Goal: Task Accomplishment & Management: Manage account settings

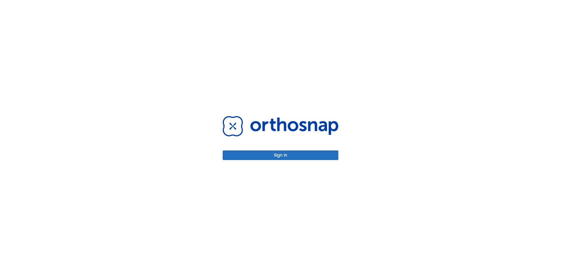
click at [300, 157] on button "Sign in" at bounding box center [281, 156] width 116 height 10
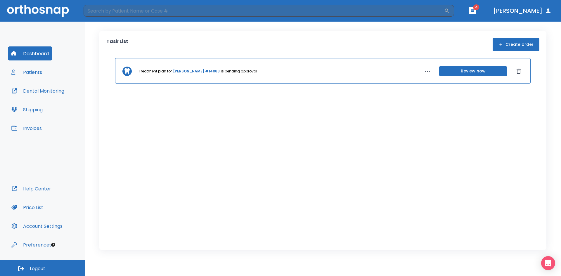
click at [32, 72] on button "Patients" at bounding box center [27, 72] width 38 height 14
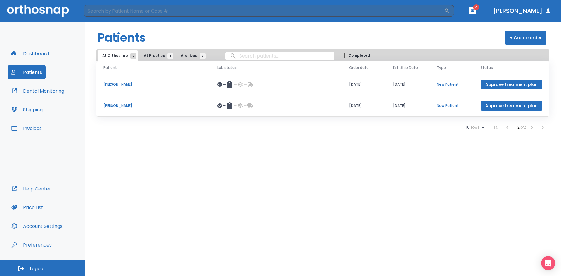
click at [158, 60] on button "At Practice 9" at bounding box center [157, 55] width 36 height 11
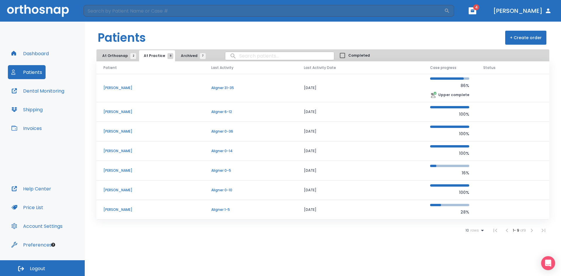
click at [137, 151] on p "[PERSON_NAME]" at bounding box center [150, 150] width 94 height 5
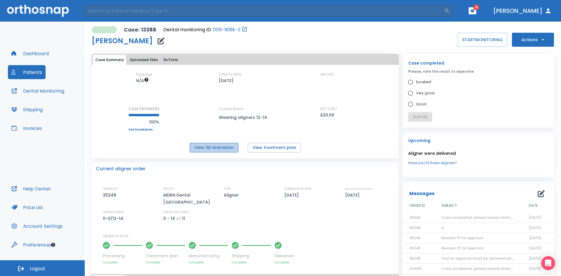
click at [223, 151] on button "View 3D Animation" at bounding box center [214, 148] width 49 height 10
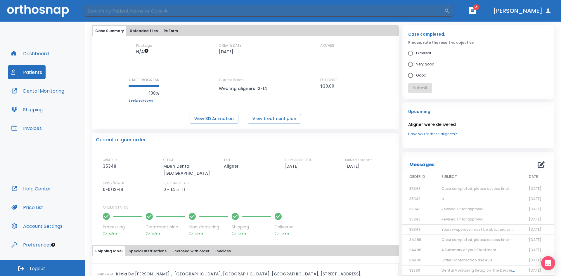
scroll to position [29, 0]
click at [474, 11] on icon "button" at bounding box center [473, 10] width 4 height 3
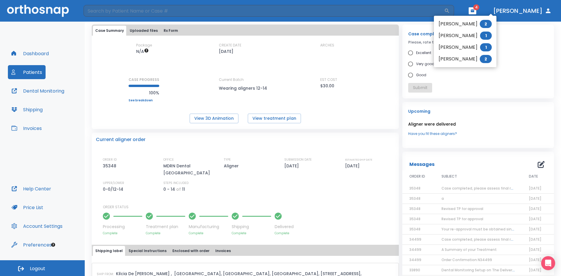
click at [458, 48] on li "[PERSON_NAME] 1" at bounding box center [465, 48] width 63 height 12
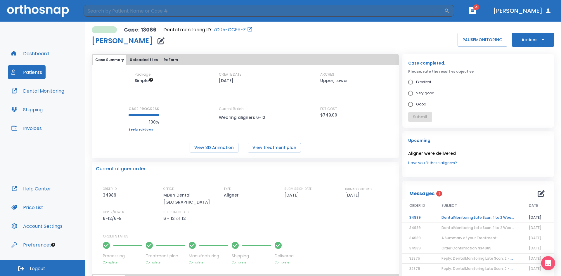
click at [461, 219] on td "DentalMonitoring Late Scan: 1 to 2 Weeks Notification" at bounding box center [478, 218] width 87 height 10
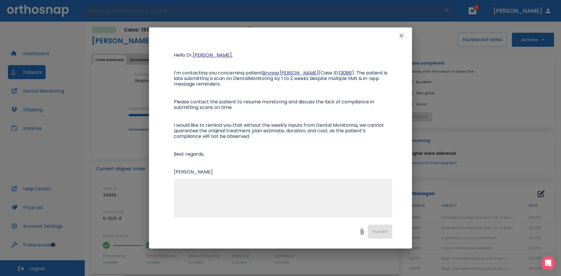
scroll to position [58, 0]
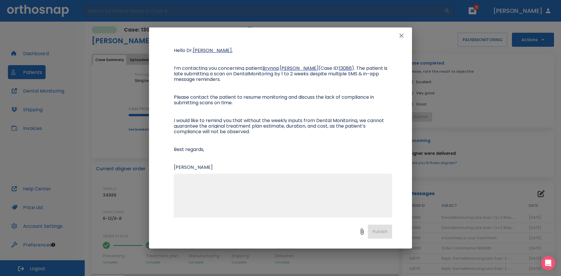
drag, startPoint x: 219, startPoint y: 205, endPoint x: 223, endPoint y: 205, distance: 4.1
click at [219, 205] on textarea at bounding box center [282, 200] width 211 height 40
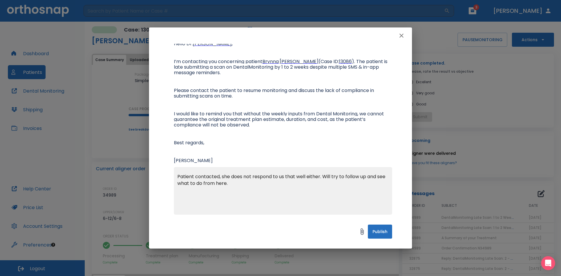
scroll to position [68, 0]
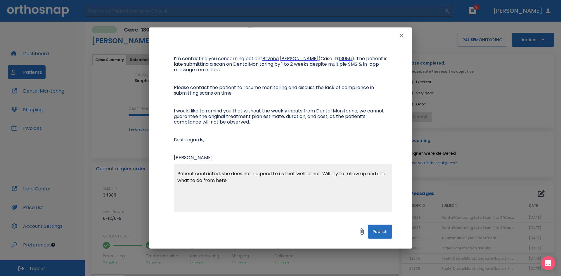
type textarea "Patient contacted, she does not respond to us that well either. Will try to fol…"
click at [376, 230] on button "Publish" at bounding box center [380, 232] width 24 height 14
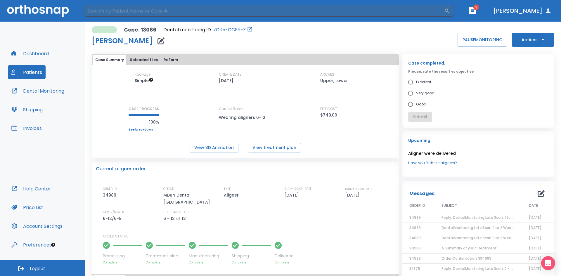
click at [484, 12] on header "​ 3 [PERSON_NAME]" at bounding box center [280, 11] width 561 height 22
click at [474, 10] on icon "button" at bounding box center [473, 10] width 4 height 3
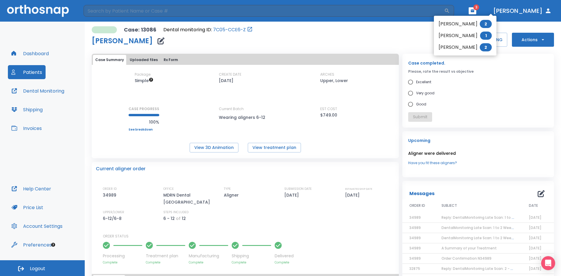
click at [463, 44] on li "[PERSON_NAME] 2" at bounding box center [465, 48] width 63 height 12
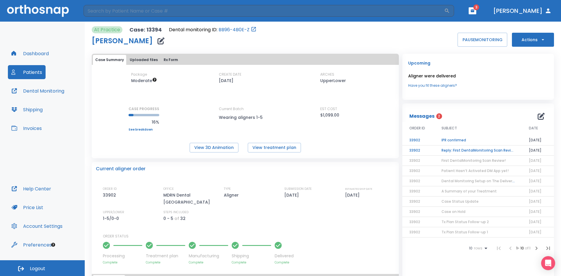
click at [455, 152] on td "Reply: First DentalMonitoring Scan Review!" at bounding box center [478, 151] width 87 height 10
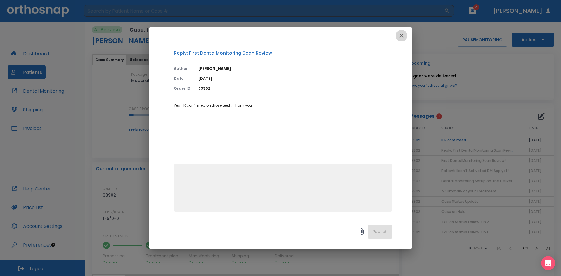
click at [403, 36] on icon "button" at bounding box center [401, 35] width 7 height 7
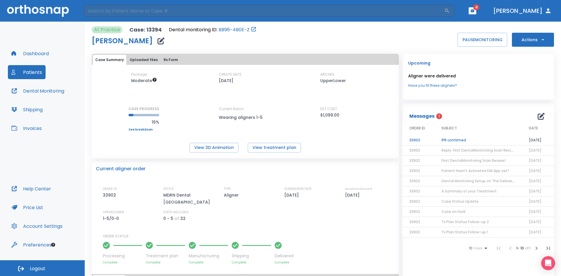
click at [465, 139] on td "IPR confirmed" at bounding box center [478, 140] width 87 height 10
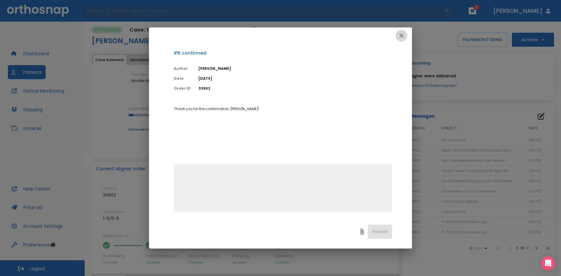
click at [403, 33] on icon "button" at bounding box center [401, 35] width 7 height 7
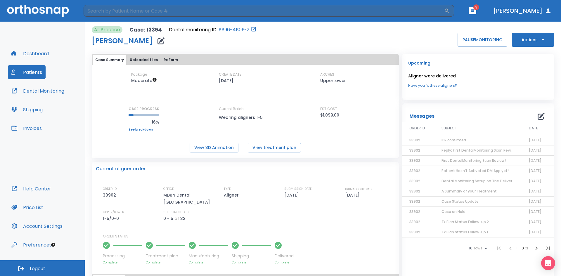
click at [476, 13] on button "button" at bounding box center [473, 10] width 8 height 7
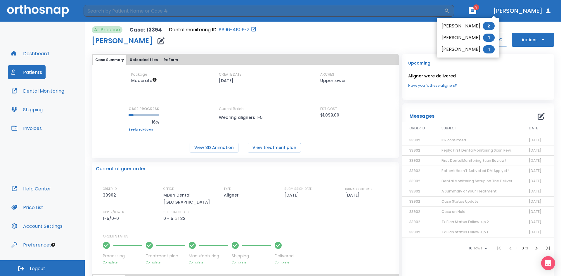
click at [466, 46] on li "[PERSON_NAME] 1" at bounding box center [468, 50] width 63 height 12
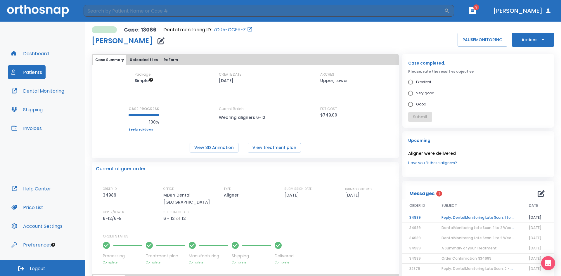
click at [443, 216] on td "Reply: DentalMonitoring Late Scan: 1 to 2 Weeks Notification" at bounding box center [478, 218] width 87 height 10
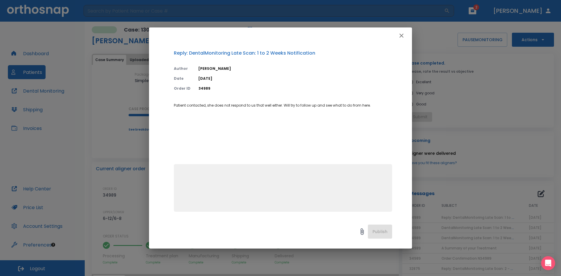
click at [401, 35] on icon "button" at bounding box center [402, 36] width 4 height 4
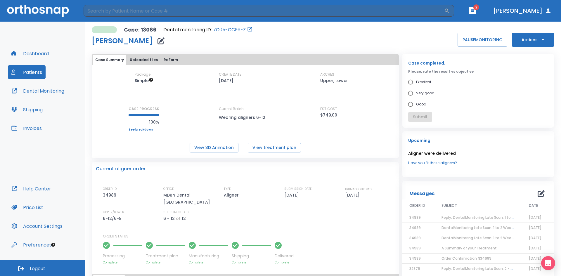
click at [476, 8] on button "button" at bounding box center [473, 10] width 8 height 7
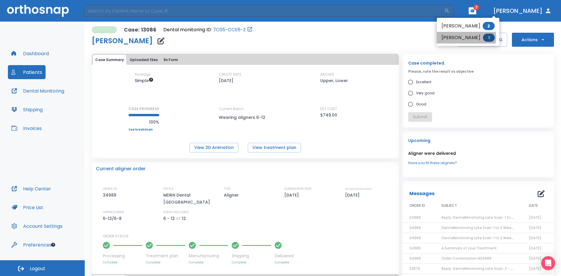
click at [466, 37] on li "[PERSON_NAME] 1" at bounding box center [468, 38] width 63 height 12
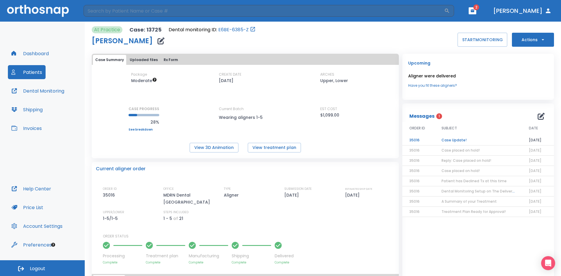
click at [447, 140] on td "Case Update!" at bounding box center [478, 140] width 87 height 10
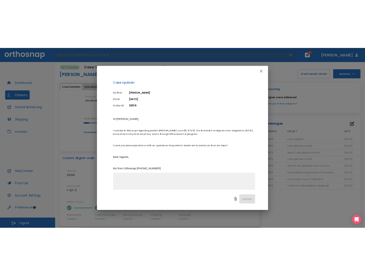
scroll to position [27, 0]
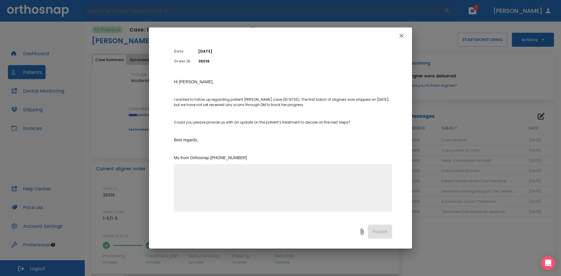
click at [275, 184] on textarea at bounding box center [282, 190] width 211 height 40
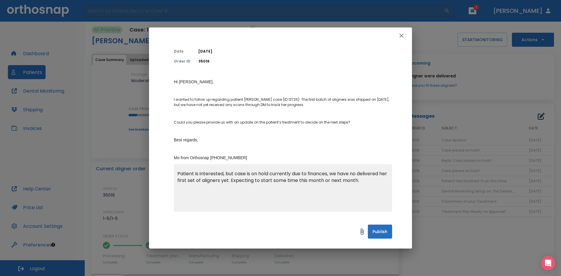
type textarea "Patient is interested, but case is on hold currently due to finances, we have n…"
click at [386, 233] on button "Publish" at bounding box center [380, 232] width 24 height 14
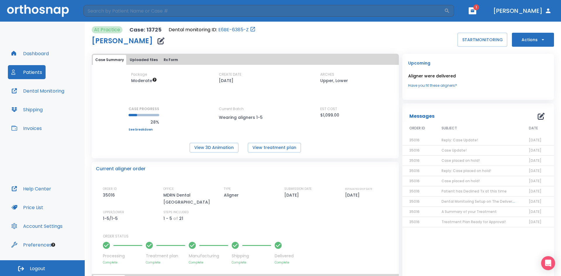
click at [479, 9] on span "1" at bounding box center [477, 7] width 6 height 6
click at [474, 10] on icon "button" at bounding box center [473, 10] width 4 height 3
click at [490, 78] on div at bounding box center [280, 138] width 561 height 276
click at [474, 12] on icon "button" at bounding box center [473, 10] width 4 height 3
click at [470, 24] on li "Rachael Na 2" at bounding box center [472, 24] width 63 height 12
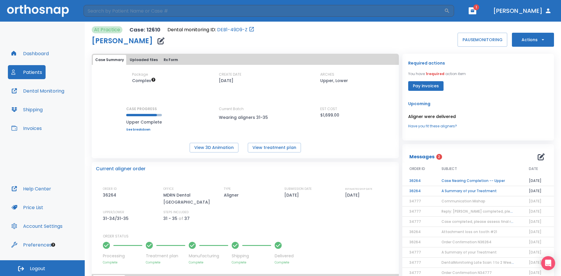
click at [482, 191] on td "A Summary of your Treatment" at bounding box center [478, 191] width 87 height 10
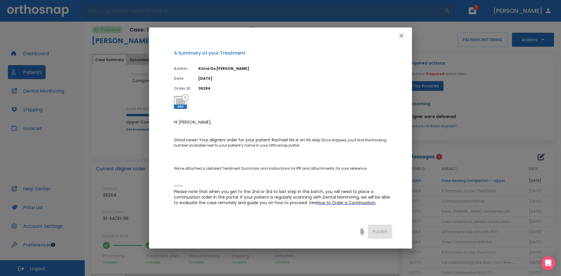
click at [465, 85] on div "A Summary of your Treatment Author [PERSON_NAME][DEMOGRAPHIC_DATA] Date [DATE] …" at bounding box center [280, 138] width 561 height 276
click at [467, 183] on div "A Summary of your Treatment Author [PERSON_NAME][DEMOGRAPHIC_DATA] Date [DATE] …" at bounding box center [280, 138] width 561 height 276
click at [403, 35] on icon "button" at bounding box center [401, 35] width 7 height 7
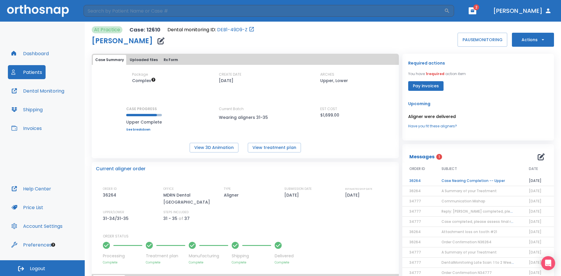
click at [462, 183] on td "Case Nearing Completion -- Upper" at bounding box center [478, 181] width 87 height 10
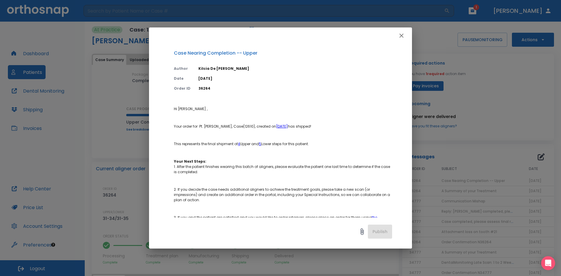
click at [402, 35] on icon "button" at bounding box center [402, 36] width 4 height 4
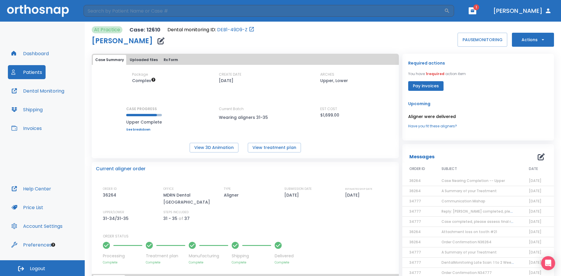
click at [509, 116] on p "Aligner were delivered" at bounding box center [478, 116] width 140 height 7
click at [490, 5] on header "​ 1 [PERSON_NAME]" at bounding box center [280, 11] width 561 height 22
click at [476, 11] on button "button" at bounding box center [473, 10] width 8 height 7
click at [471, 24] on li "[PERSON_NAME] 1" at bounding box center [468, 26] width 62 height 12
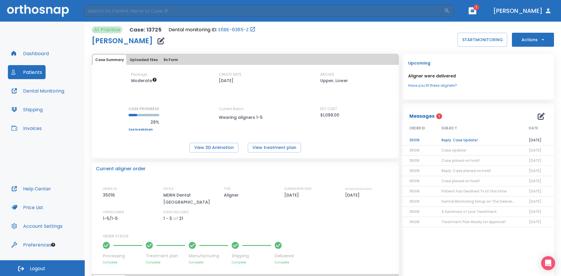
click at [452, 144] on td "Reply: Case Update!" at bounding box center [478, 140] width 87 height 10
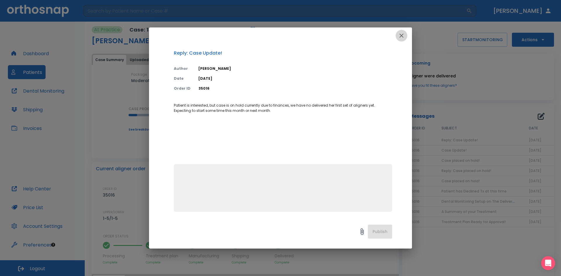
click at [400, 36] on icon "button" at bounding box center [401, 35] width 7 height 7
